Goal: Contribute content

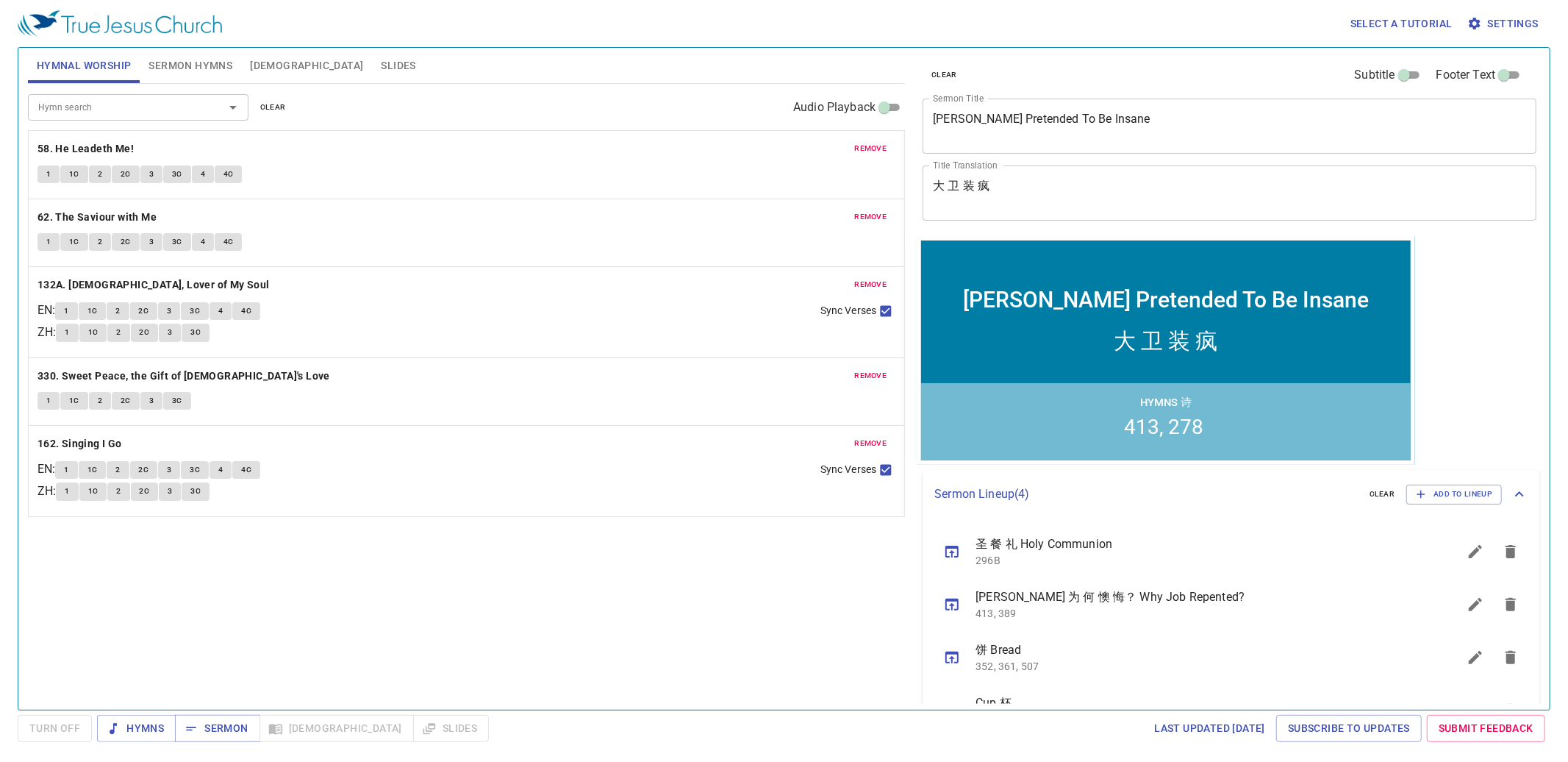
click at [769, 158] on div "remove 58. He Leadeth Me! 1 1C 2 2C 3 3C 4 4C" at bounding box center [466, 165] width 876 height 68
drag, startPoint x: 856, startPoint y: 158, endPoint x: 856, endPoint y: 149, distance: 9.0
click at [769, 149] on span "remove" at bounding box center [870, 149] width 33 height 14
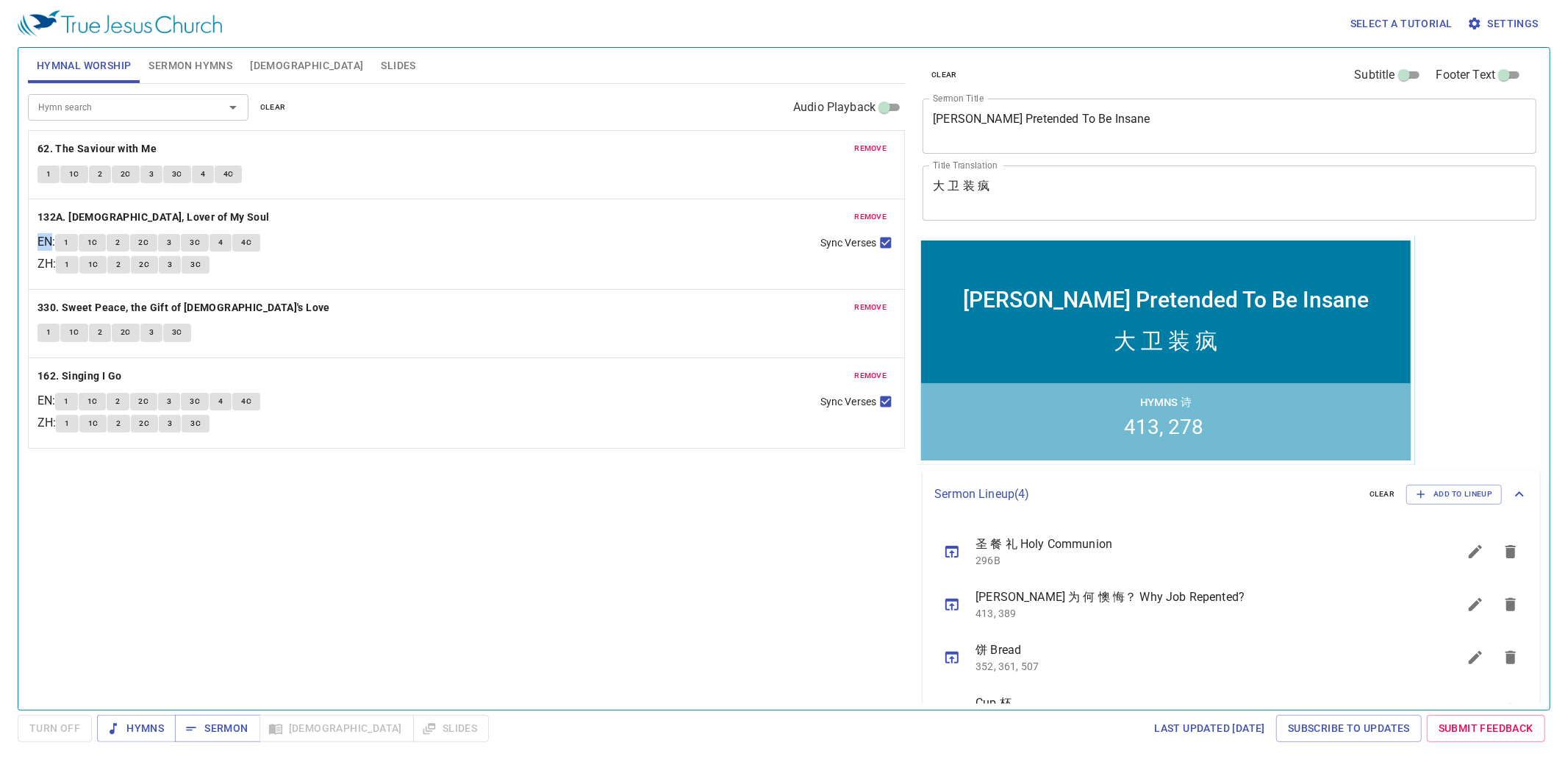
click at [769, 149] on span "remove" at bounding box center [870, 149] width 33 height 14
click at [769, 210] on span "remove" at bounding box center [870, 216] width 33 height 14
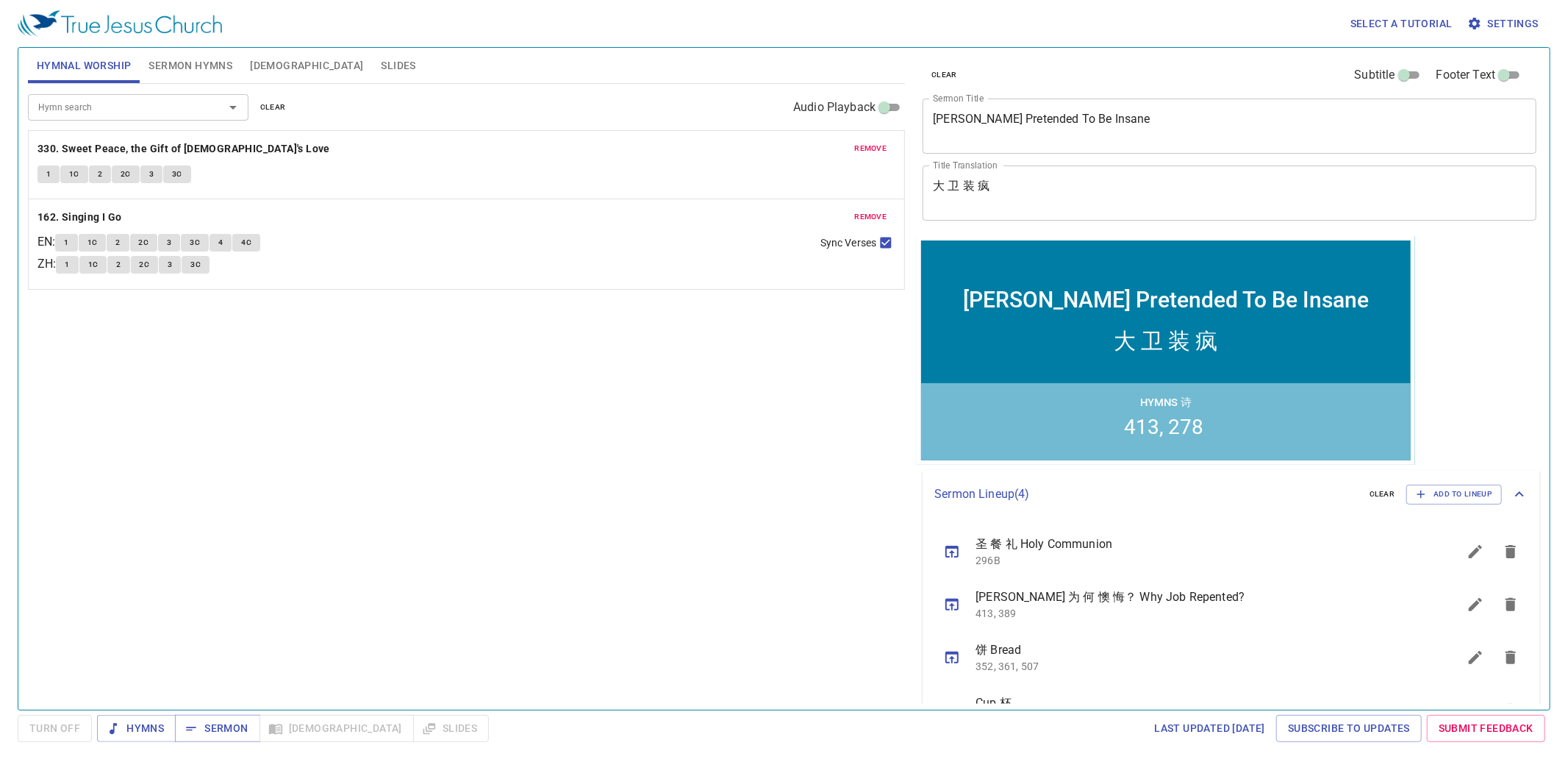
click at [769, 149] on span "remove" at bounding box center [870, 149] width 33 height 14
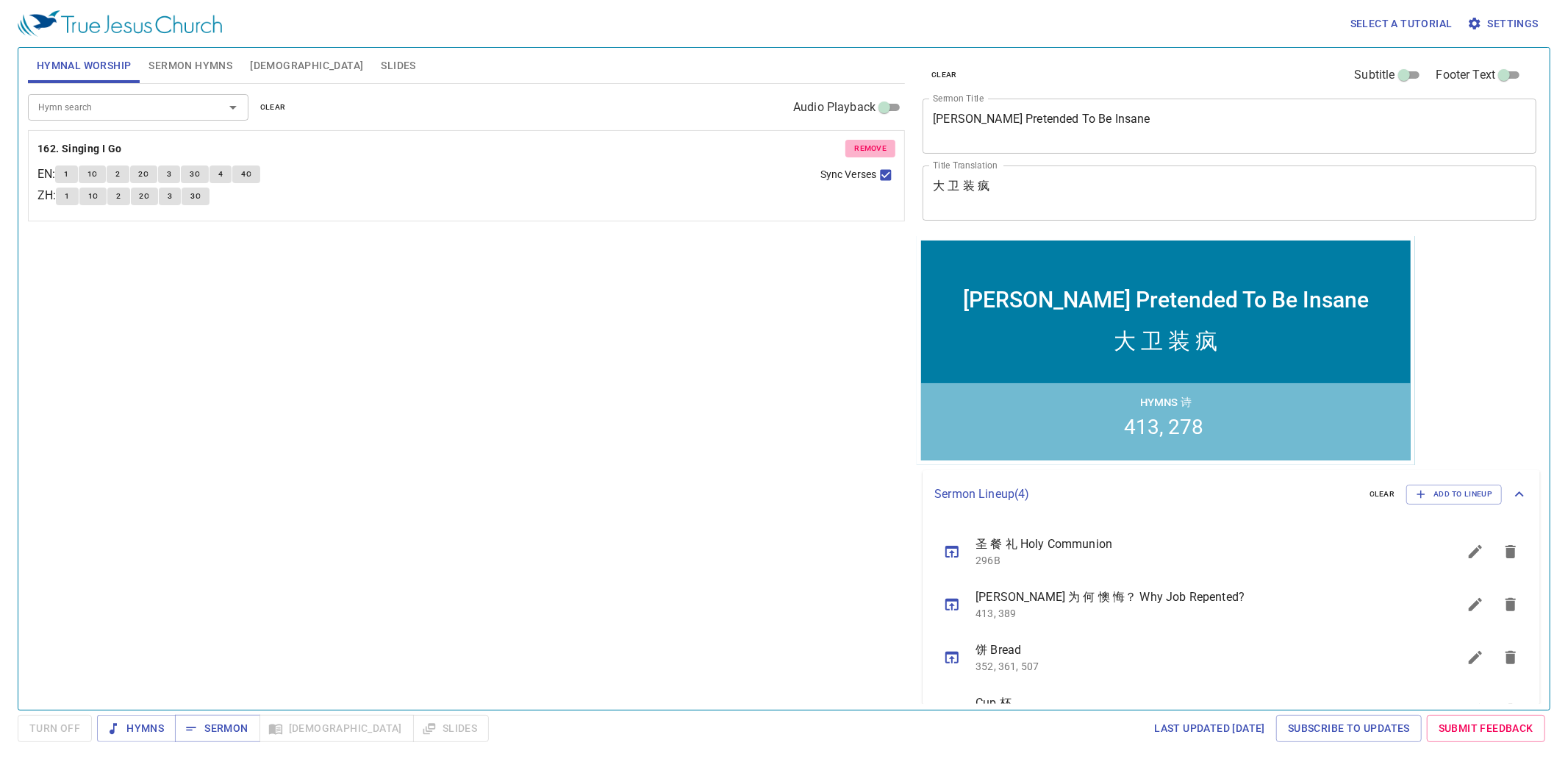
click at [769, 149] on span "remove" at bounding box center [870, 149] width 33 height 14
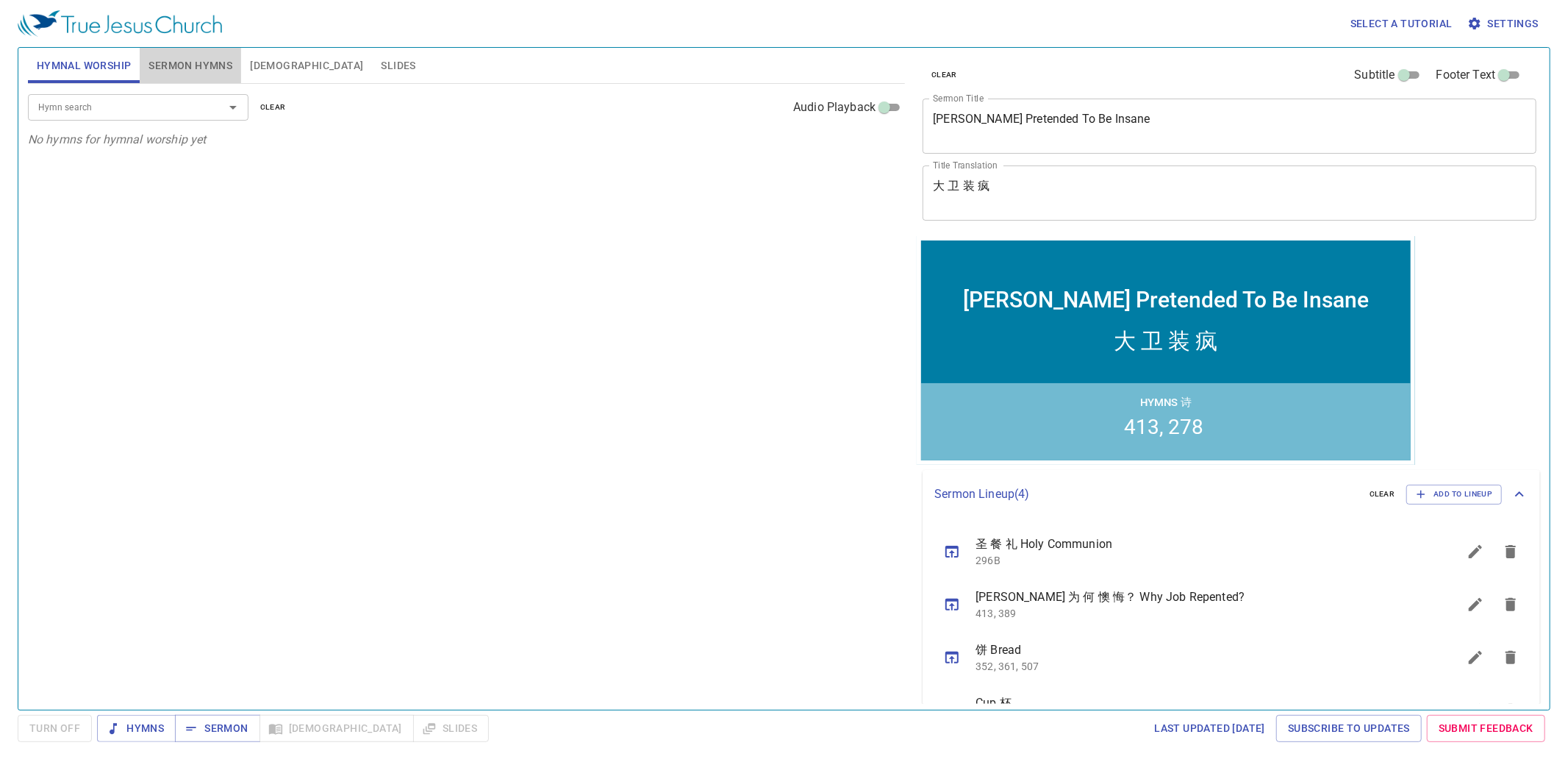
click at [218, 68] on span "Sermon Hymns" at bounding box center [190, 65] width 84 height 18
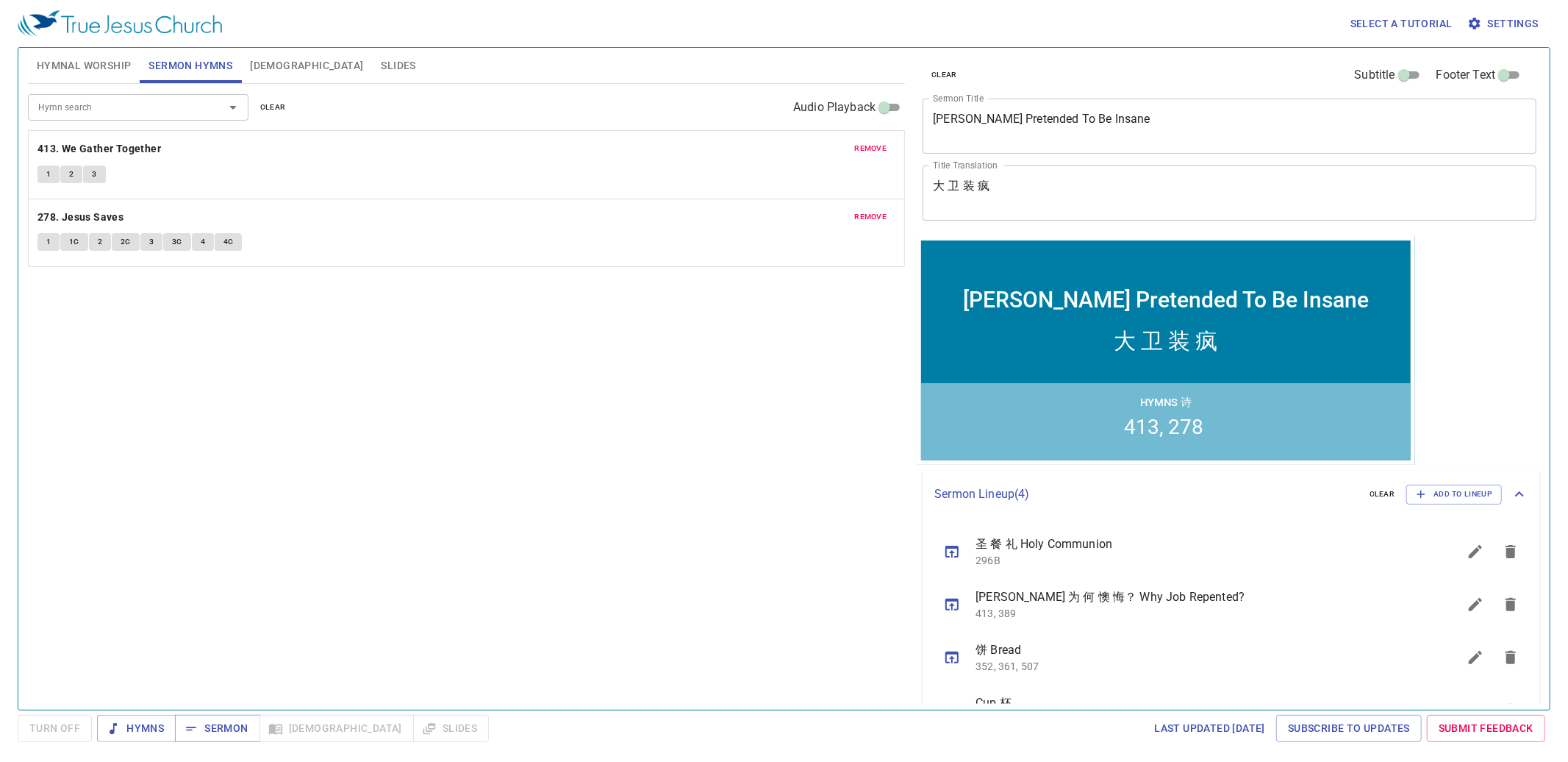
click at [769, 152] on span "remove" at bounding box center [870, 149] width 33 height 14
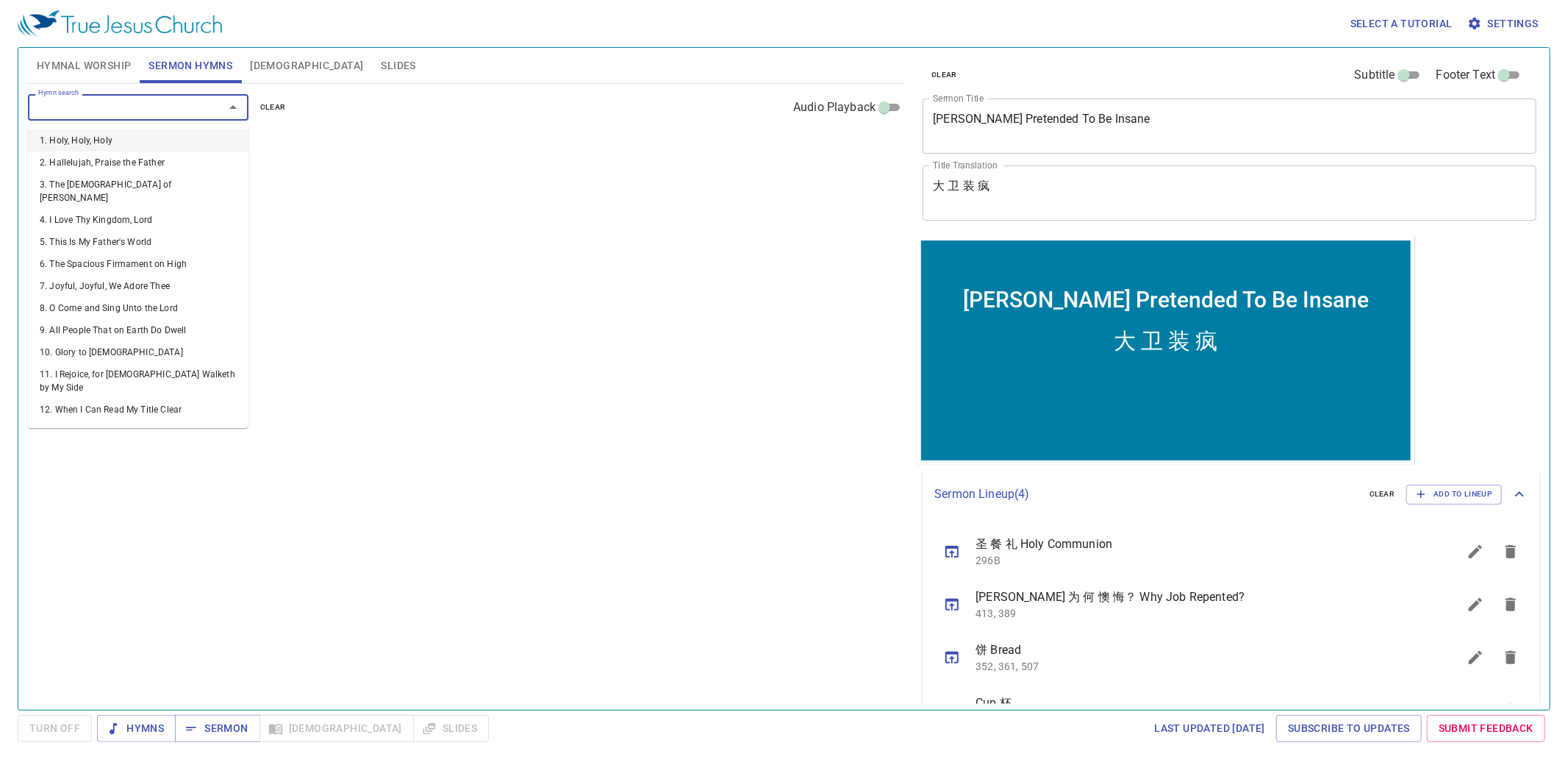
click at [51, 105] on input "Hymn search" at bounding box center [117, 106] width 168 height 17
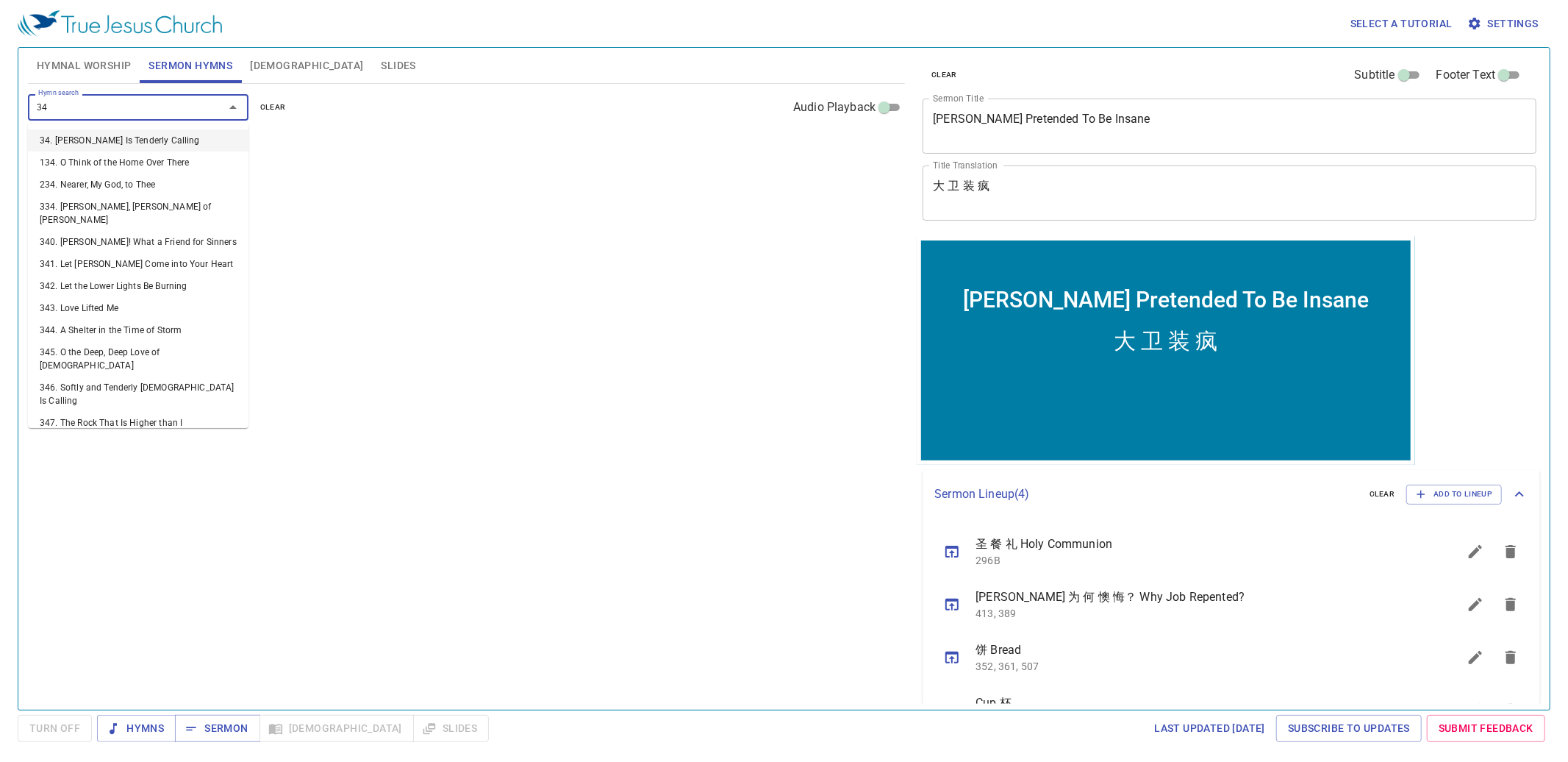
type input "341"
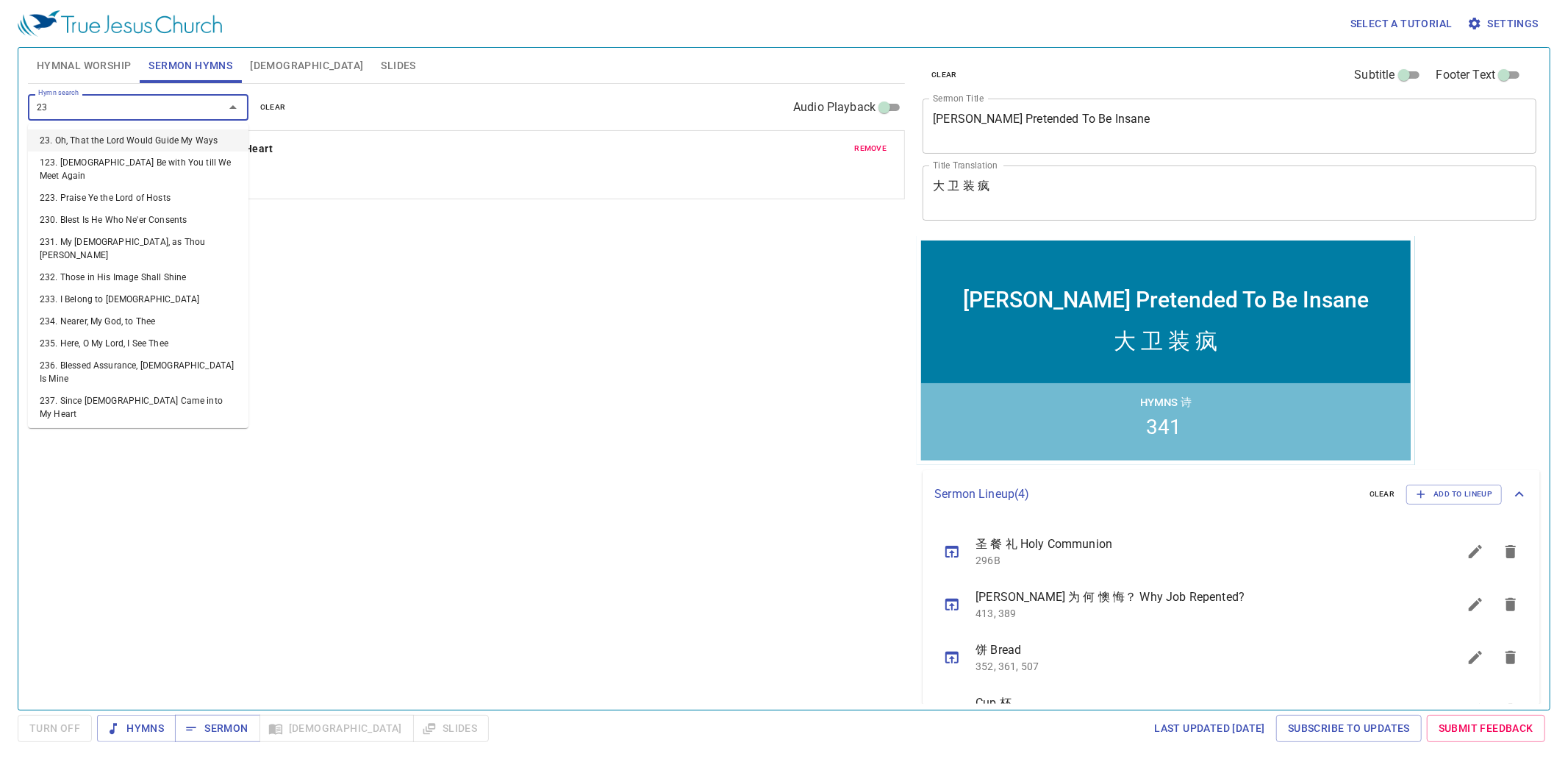
type input "238"
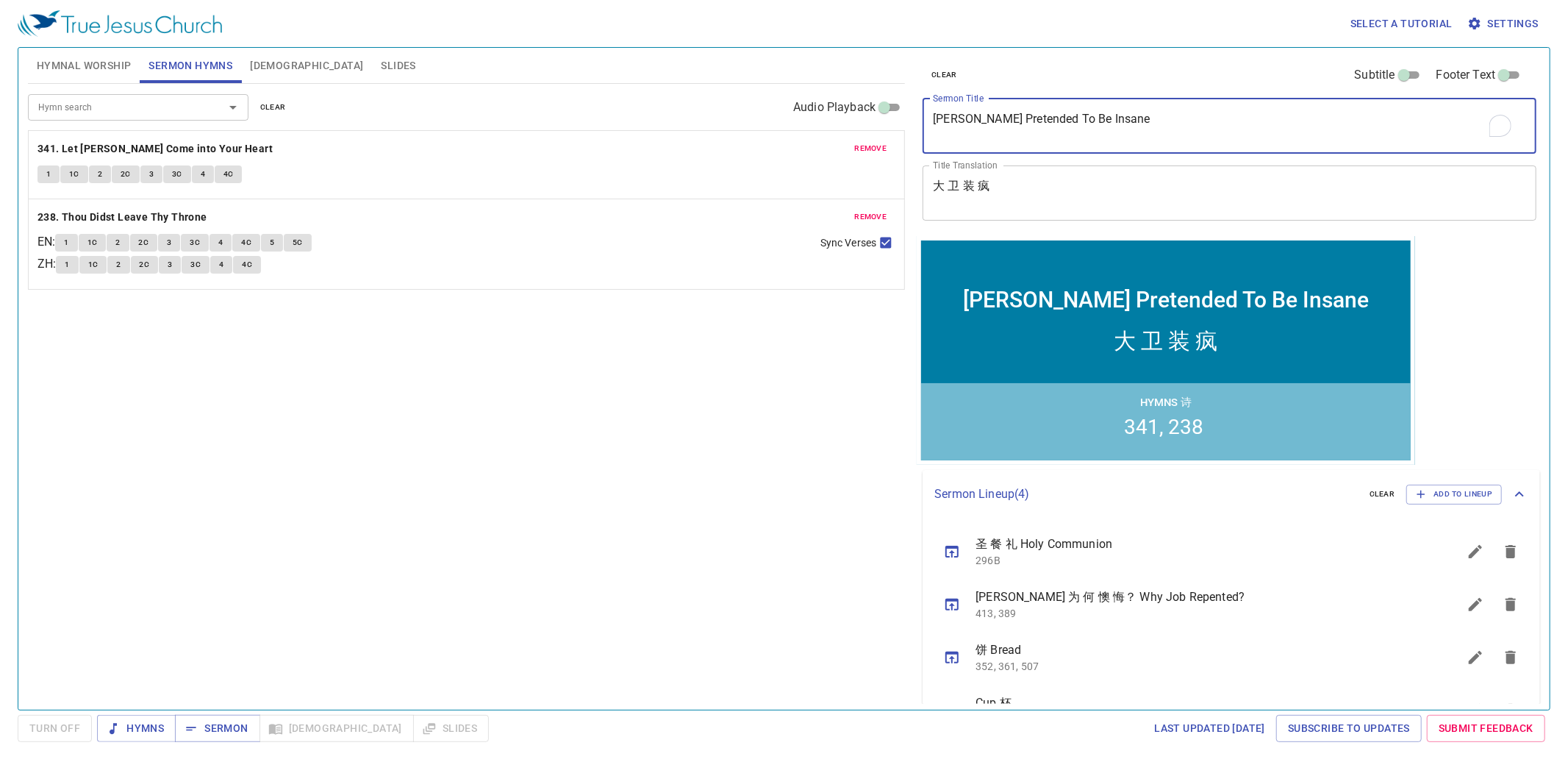
drag, startPoint x: 1126, startPoint y: 129, endPoint x: 909, endPoint y: 144, distance: 217.5
click at [769, 142] on div "Hymnal Worship Sermon Hymns Bible Slides Hymn search Hymn search clear Audio Pl…" at bounding box center [784, 372] width 1524 height 662
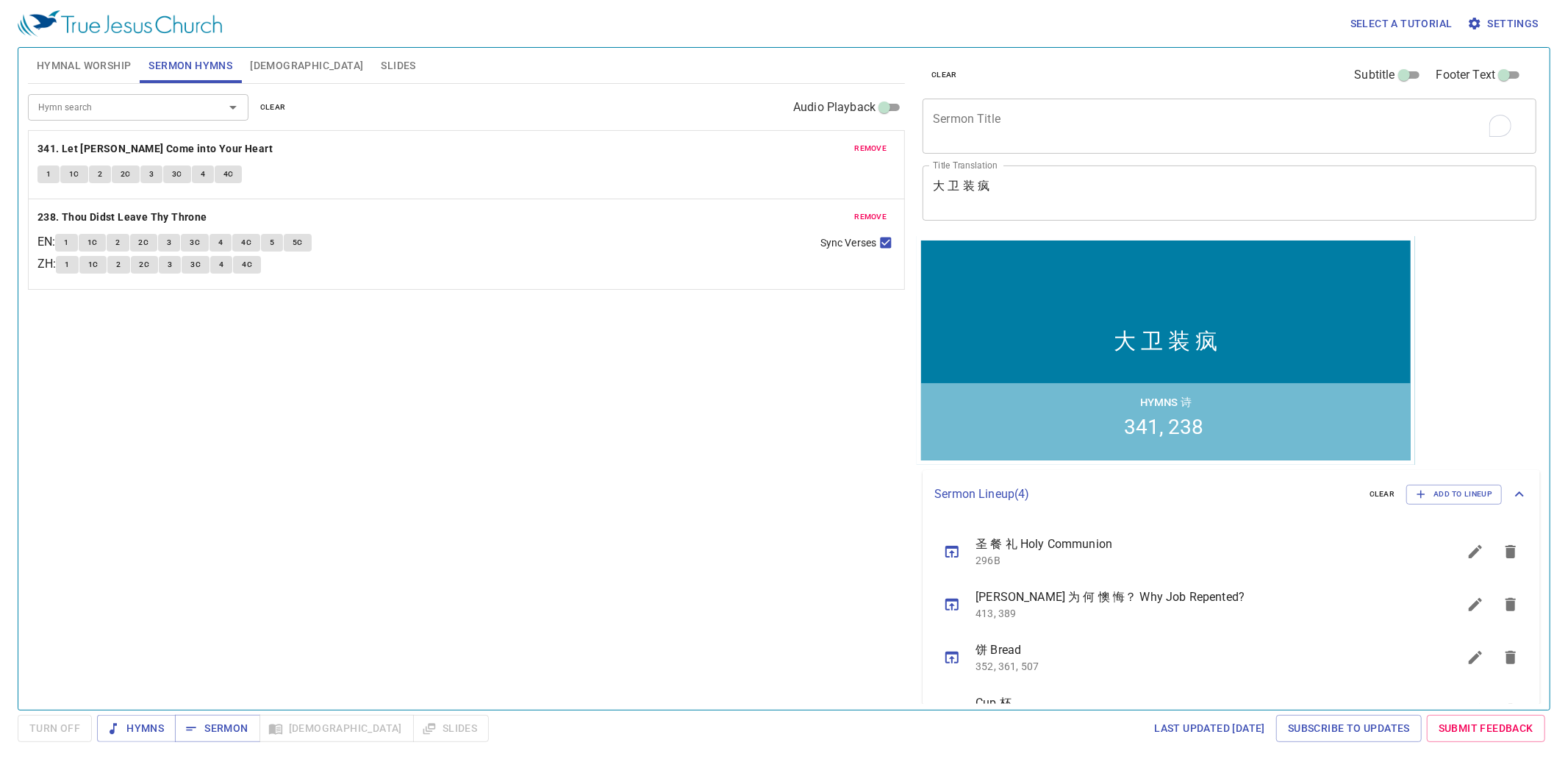
drag, startPoint x: 1036, startPoint y: 169, endPoint x: 952, endPoint y: 186, distance: 85.7
click at [769, 186] on div "大 卫 装 疯 x Title Translation" at bounding box center [1229, 192] width 614 height 55
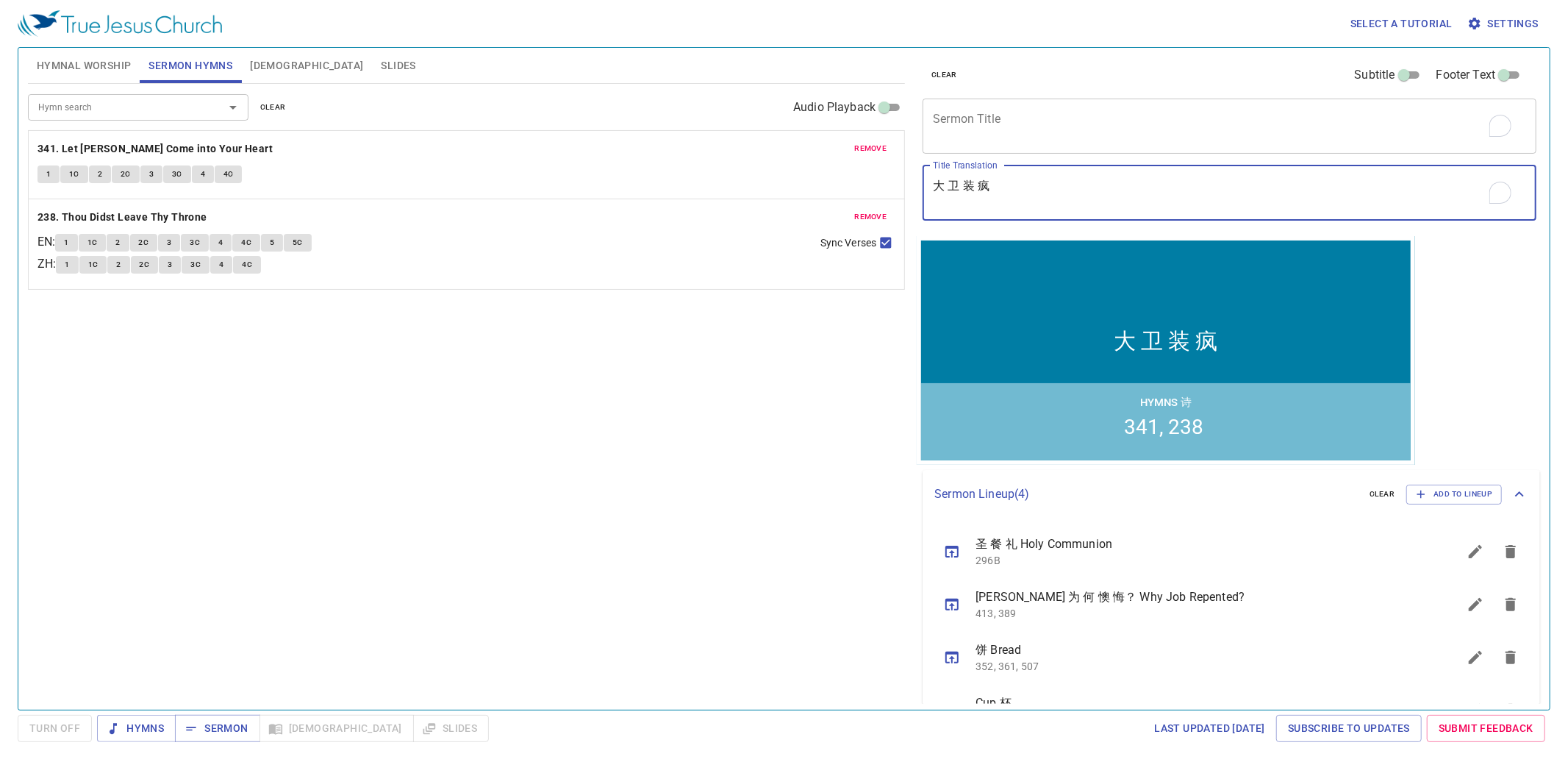
drag, startPoint x: 982, startPoint y: 189, endPoint x: 897, endPoint y: 178, distance: 85.7
click at [769, 178] on div "Hymnal Worship Sermon Hymns Bible Slides Hymn search Hymn search clear Audio Pl…" at bounding box center [784, 372] width 1524 height 662
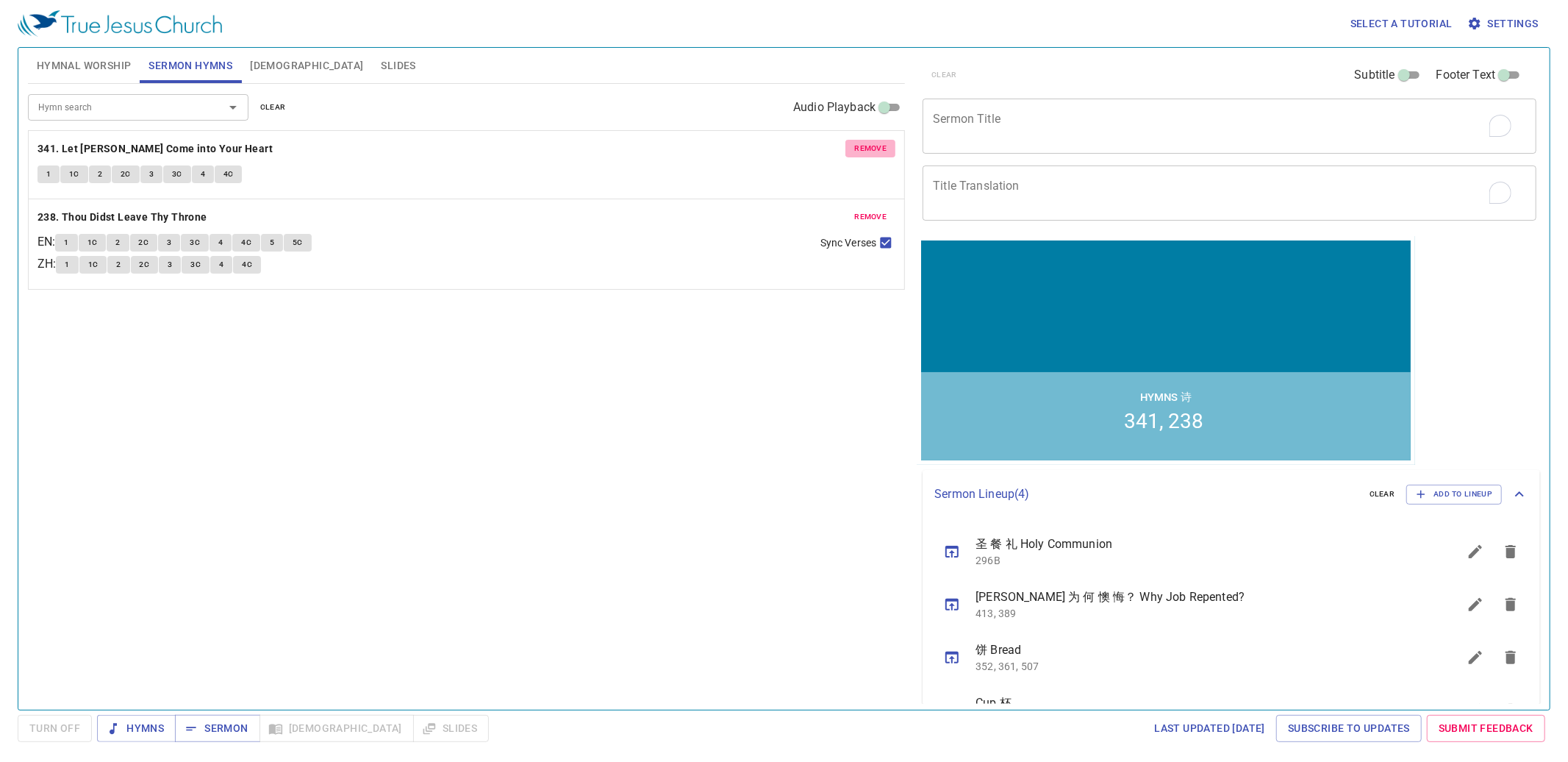
click at [769, 145] on span "remove" at bounding box center [870, 149] width 33 height 14
click at [769, 210] on span "remove" at bounding box center [870, 216] width 33 height 14
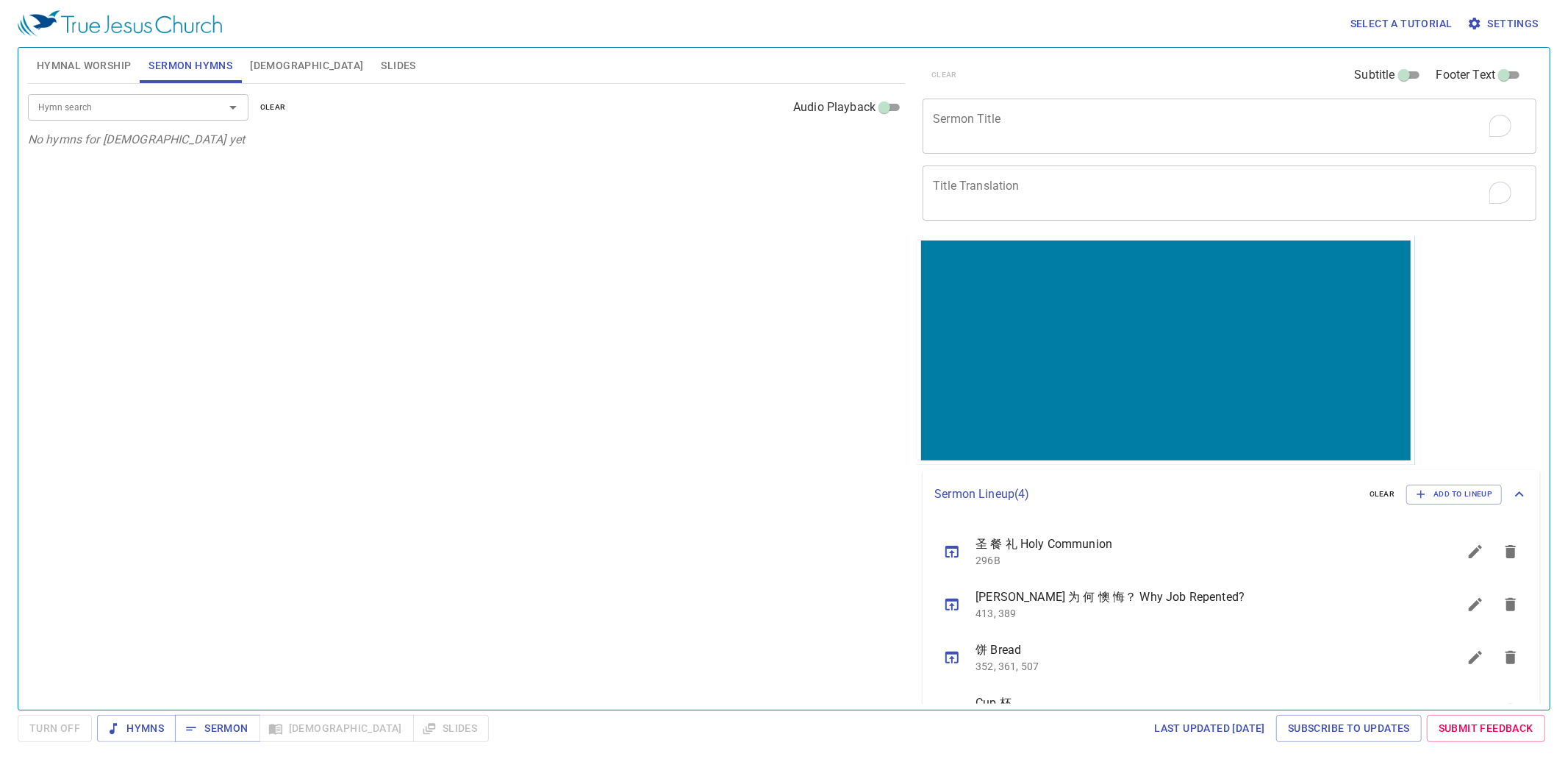
click at [156, 113] on input "Hymn search" at bounding box center [117, 106] width 168 height 17
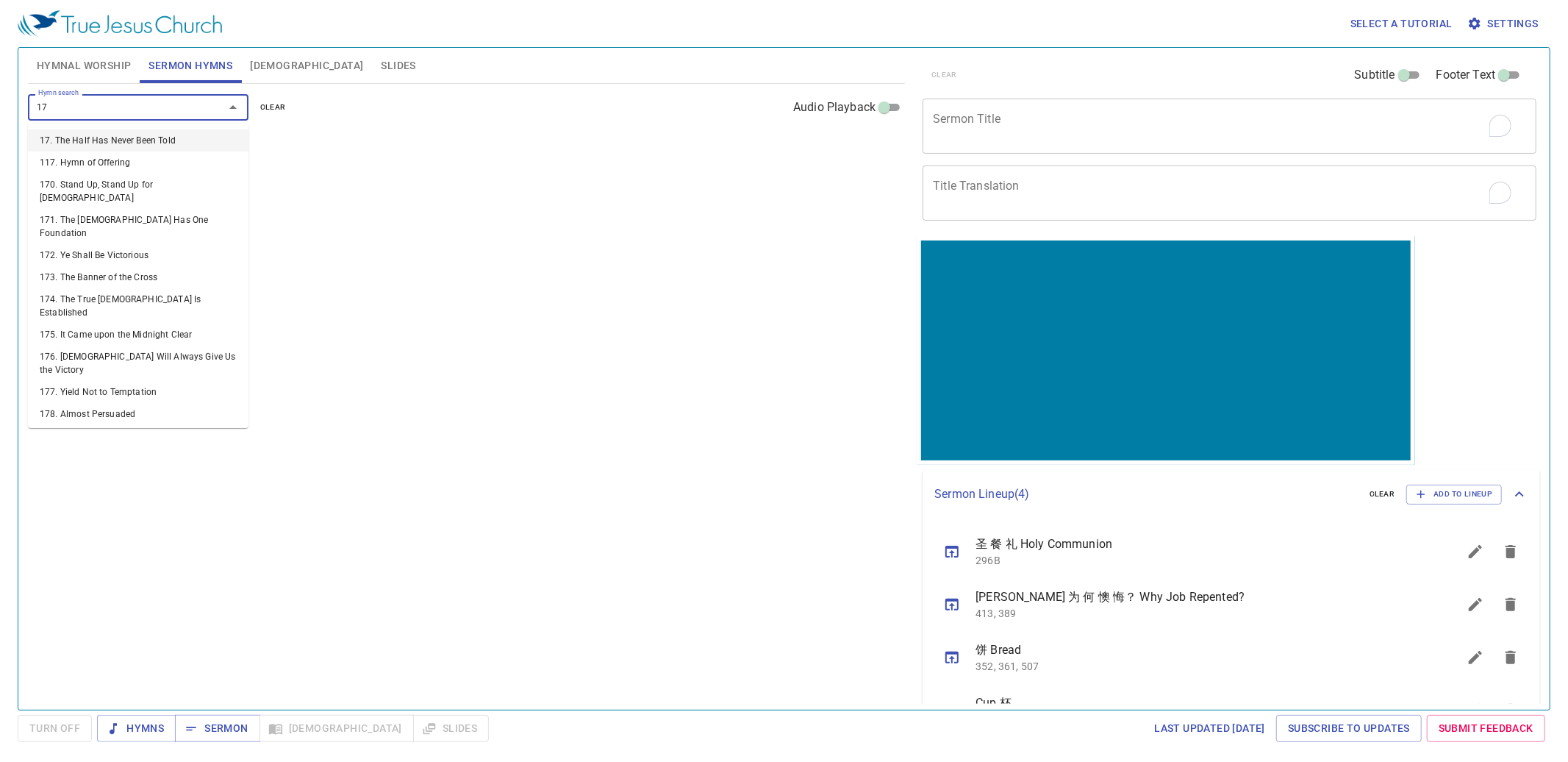
type input "177"
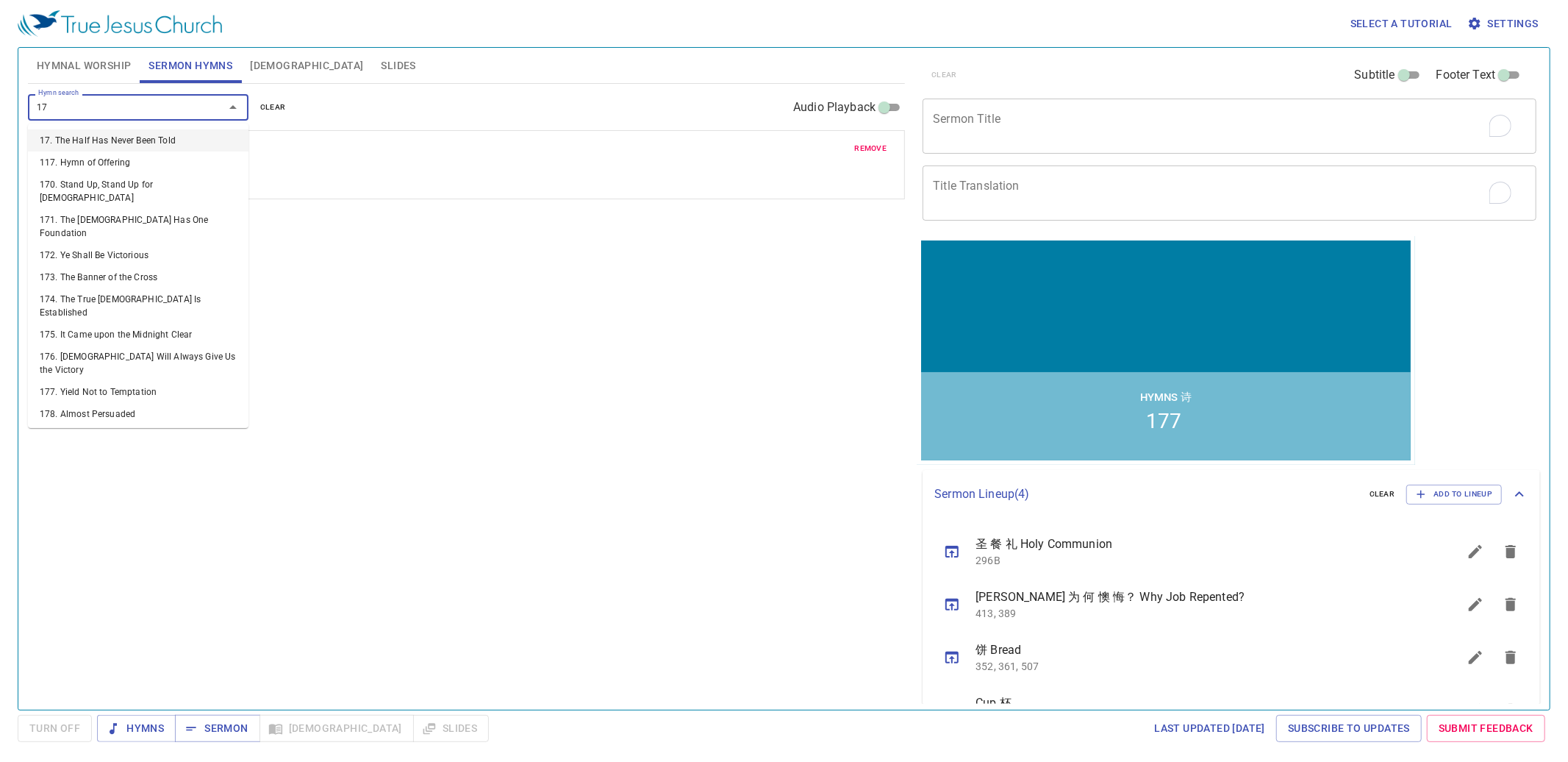
type input "175"
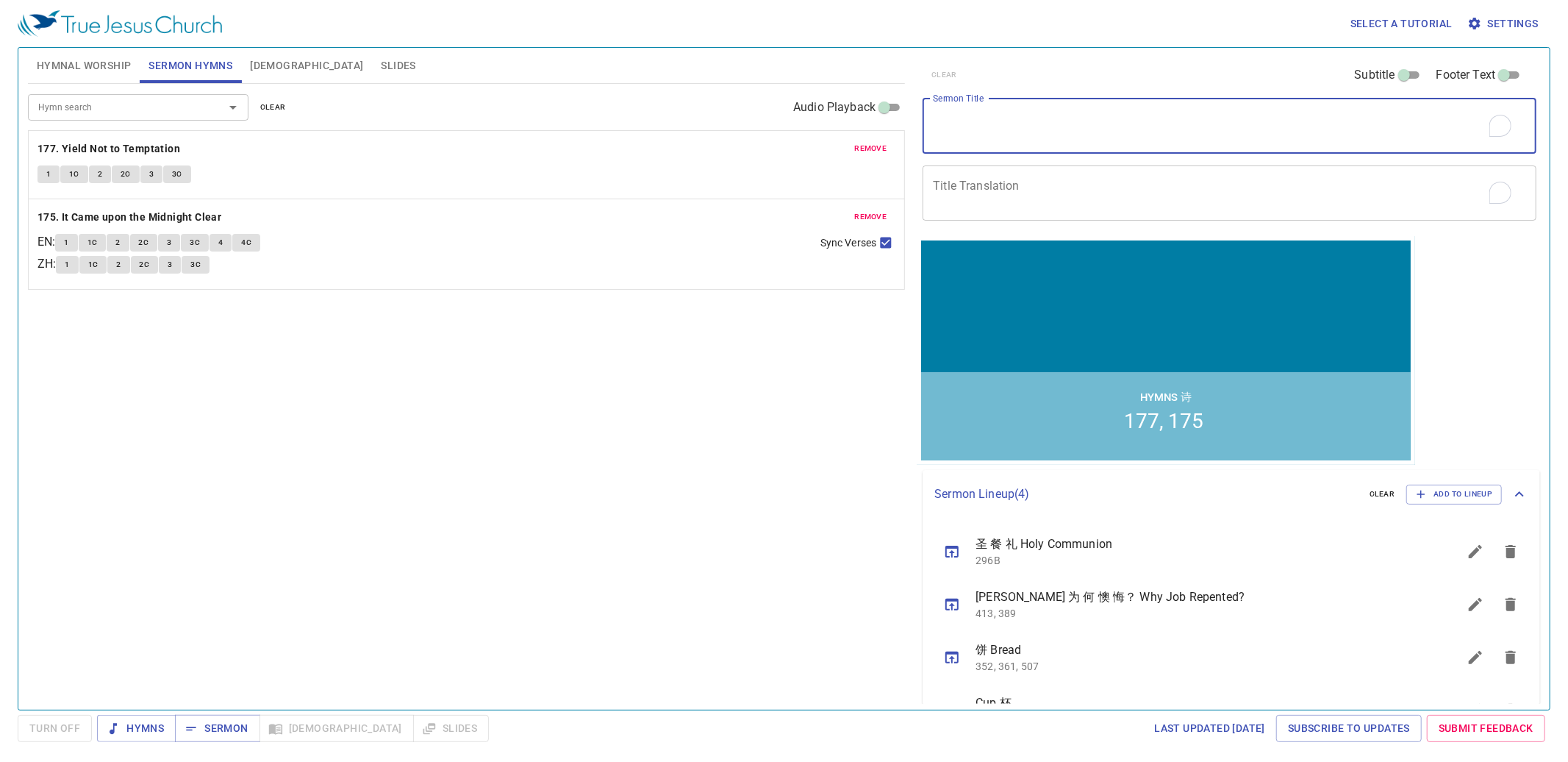
click at [769, 117] on textarea "Sermon Title" at bounding box center [1229, 125] width 593 height 28
type textarea "基督"
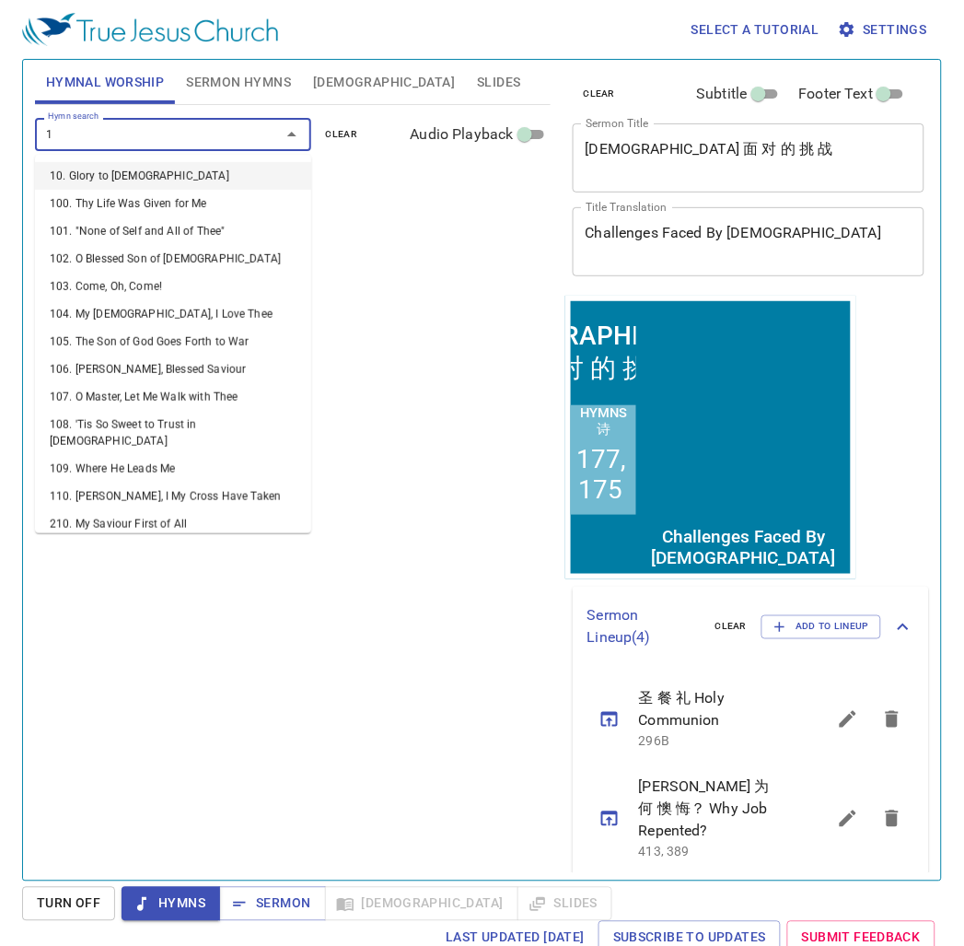
type input "10"
